Goal: Find specific page/section: Find specific page/section

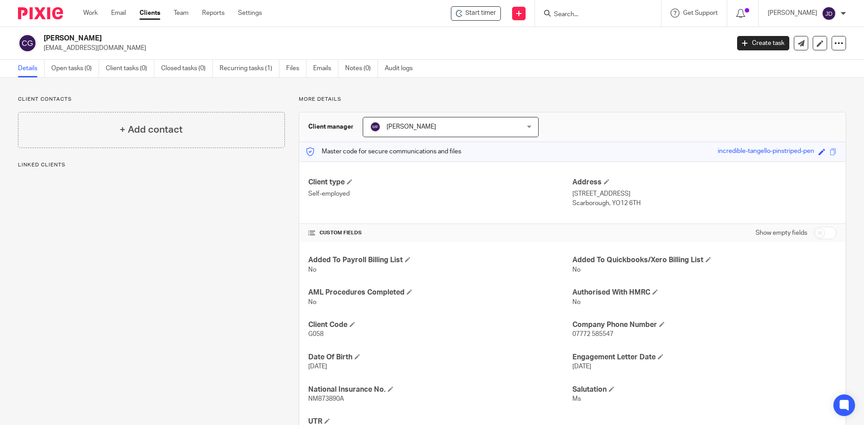
click at [578, 96] on p "More details" at bounding box center [572, 99] width 547 height 7
drag, startPoint x: 315, startPoint y: 100, endPoint x: 326, endPoint y: 101, distance: 11.3
click at [326, 101] on p "More details" at bounding box center [572, 99] width 547 height 7
click at [350, 102] on p "More details" at bounding box center [572, 99] width 547 height 7
drag, startPoint x: 339, startPoint y: 100, endPoint x: 324, endPoint y: 101, distance: 15.3
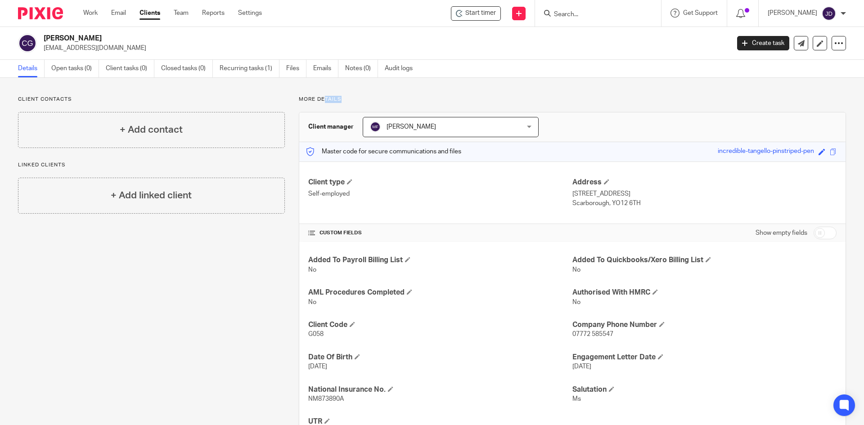
click at [324, 101] on p "More details" at bounding box center [572, 99] width 547 height 7
click at [359, 92] on div "Client contacts + Add contact Linked clients + Add linked client More details C…" at bounding box center [432, 273] width 864 height 390
drag, startPoint x: 338, startPoint y: 97, endPoint x: 327, endPoint y: 97, distance: 11.3
click at [327, 97] on p "More details" at bounding box center [572, 99] width 547 height 7
click at [391, 90] on div "Client contacts + Add contact Linked clients + Add linked client More details C…" at bounding box center [432, 273] width 864 height 390
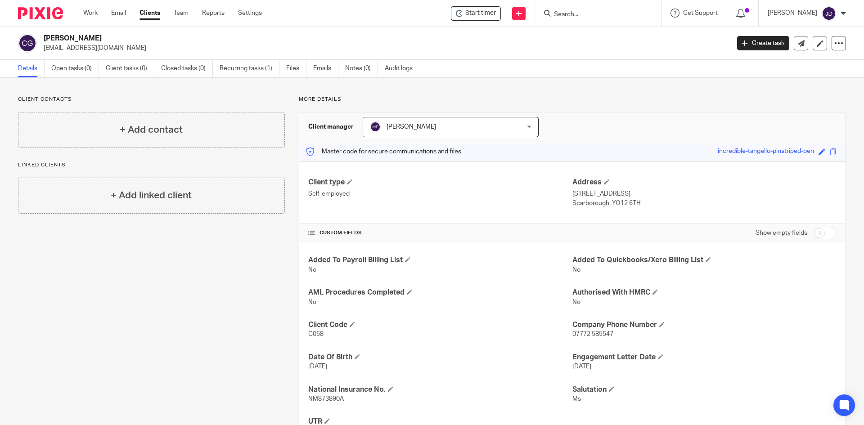
click at [176, 317] on div "Client contacts + Add contact Linked clients + Add linked client" at bounding box center [144, 273] width 281 height 354
